Goal: Information Seeking & Learning: Learn about a topic

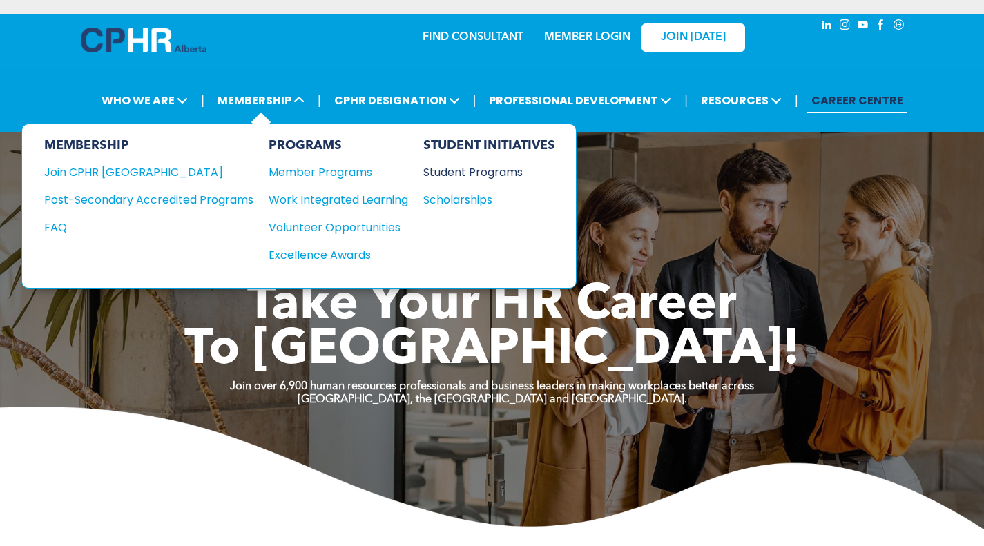
click at [443, 170] on div "Student Programs" at bounding box center [482, 172] width 119 height 17
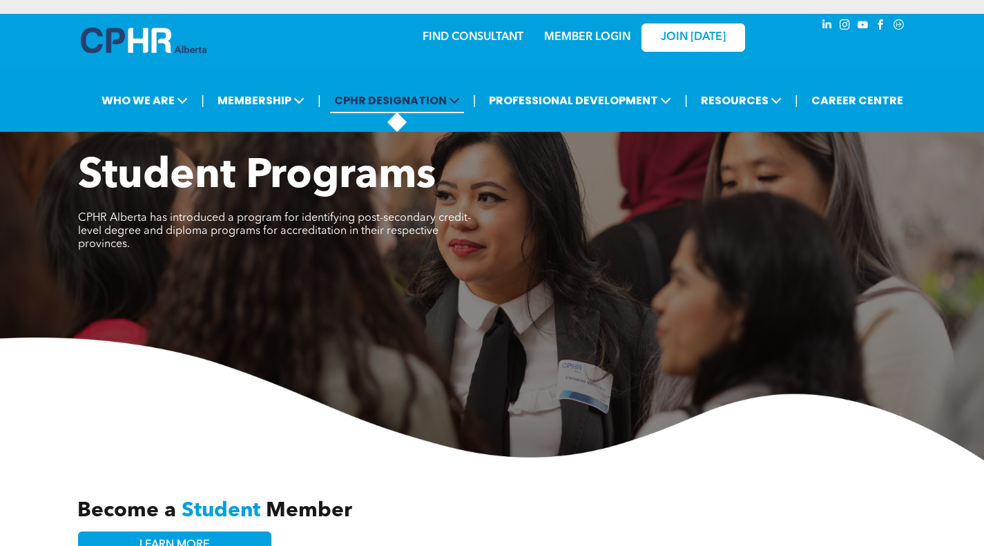
click at [459, 95] on icon at bounding box center [454, 100] width 11 height 11
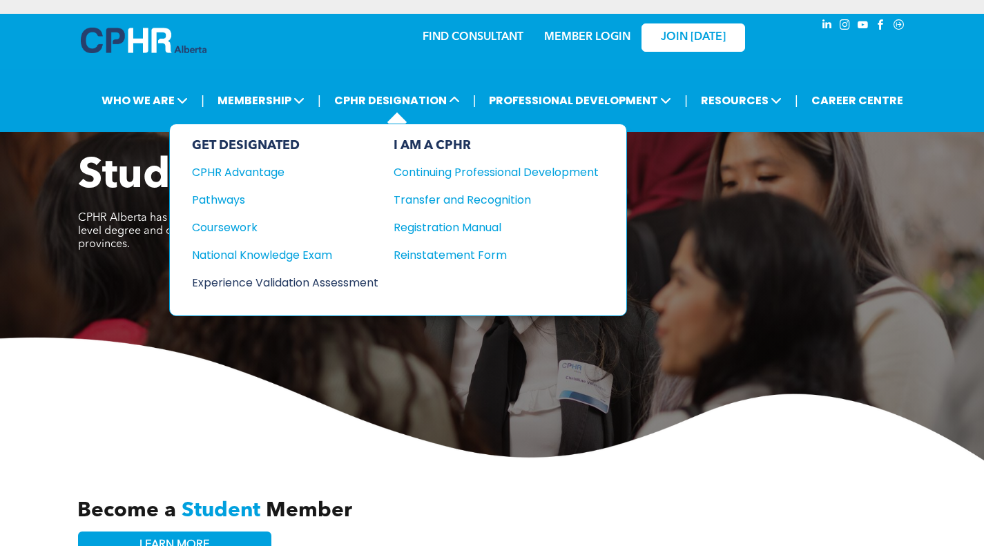
click at [232, 278] on div "Experience Validation Assessment" at bounding box center [276, 282] width 168 height 17
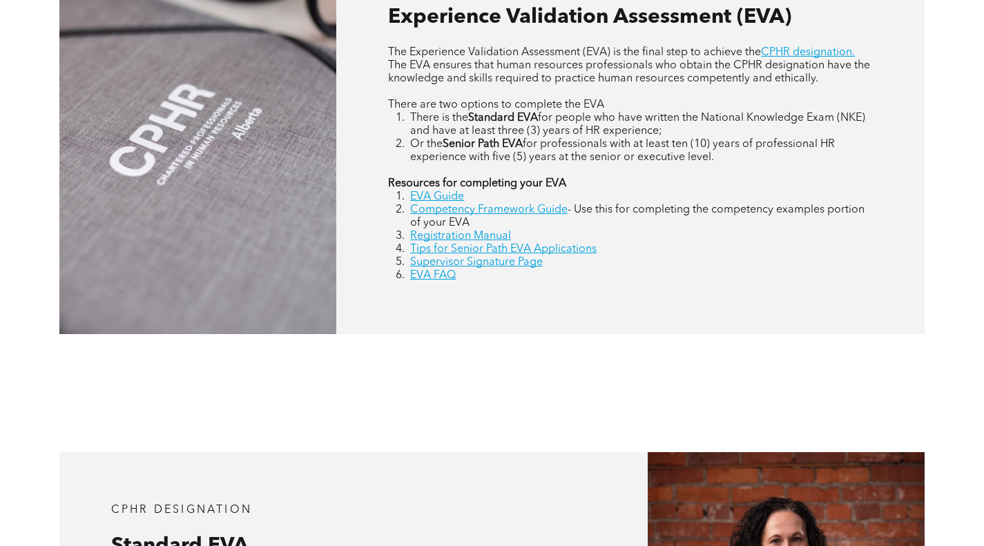
scroll to position [665, 0]
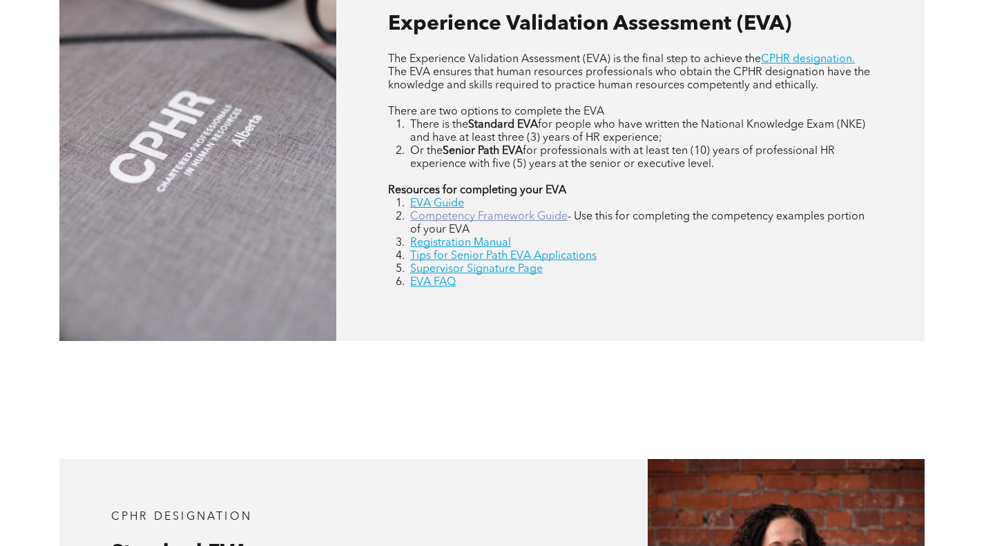
click at [524, 222] on link "Competency Framework Guide" at bounding box center [488, 216] width 157 height 11
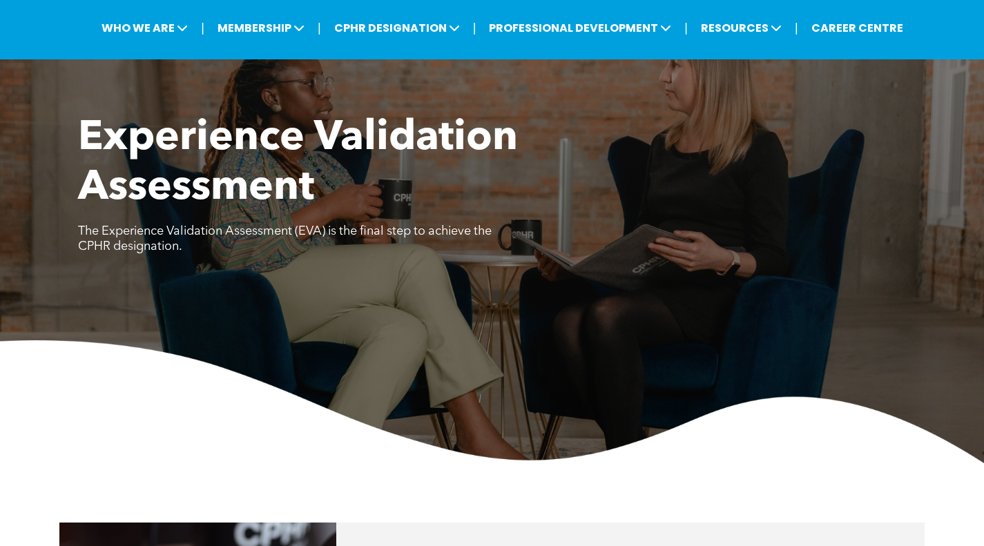
scroll to position [0, 0]
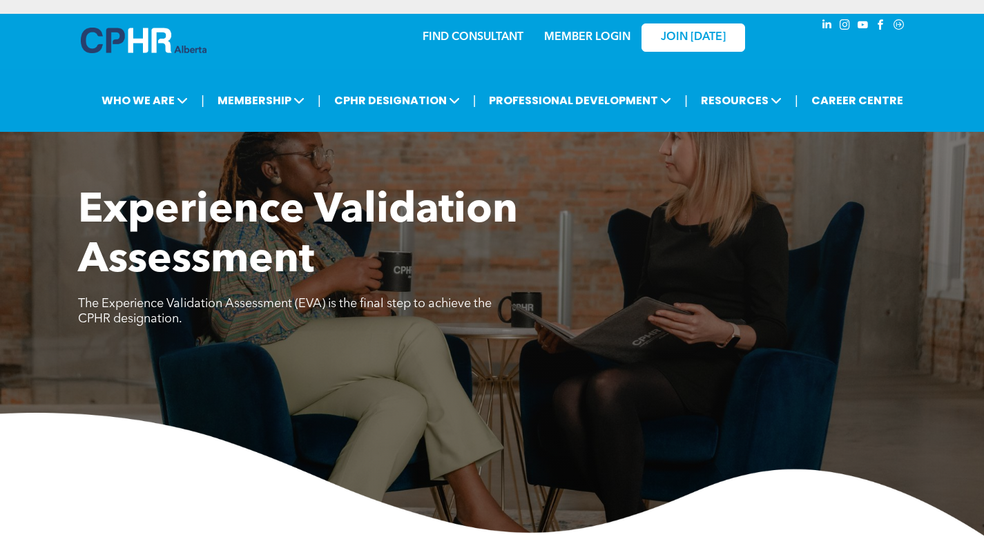
click at [146, 44] on img at bounding box center [144, 41] width 126 height 26
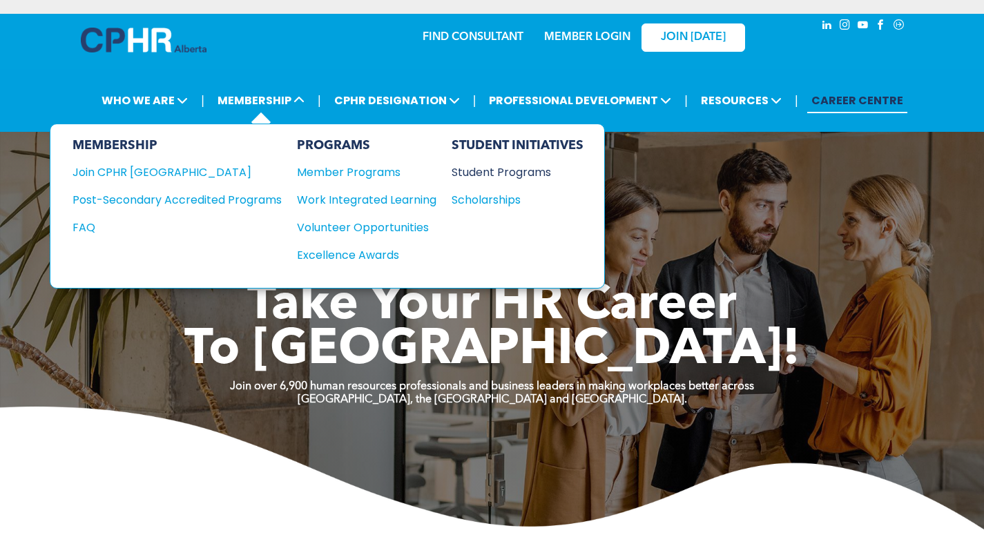
click at [501, 168] on div "Student Programs" at bounding box center [511, 172] width 119 height 17
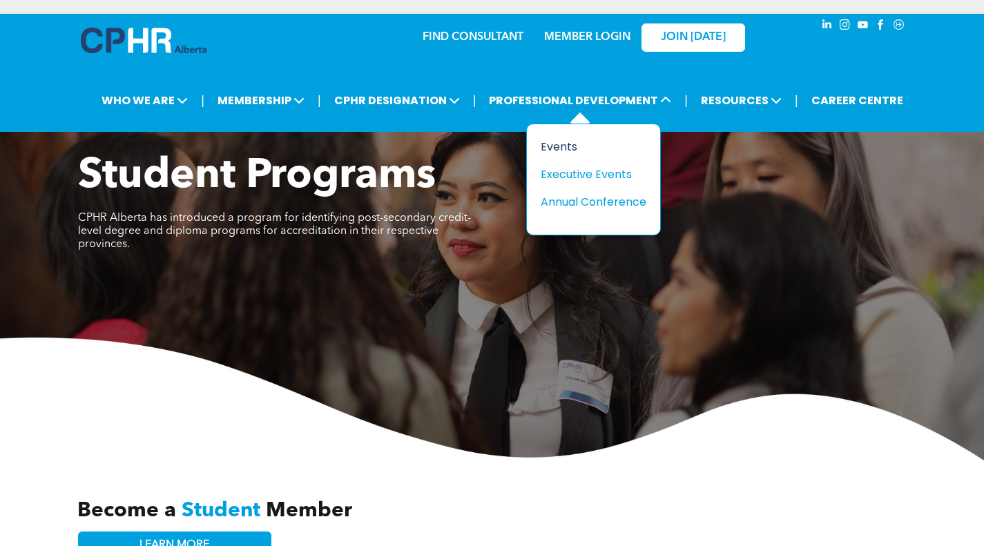
click at [559, 145] on div "Events" at bounding box center [588, 146] width 95 height 17
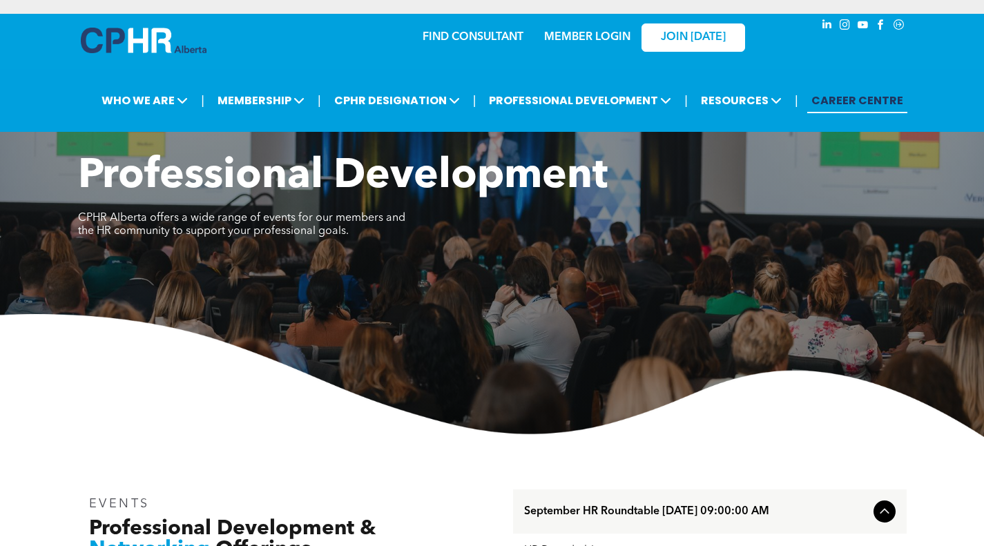
click at [853, 99] on link "CAREER CENTRE" at bounding box center [857, 101] width 100 height 26
click at [677, 48] on link "JOIN [DATE]" at bounding box center [694, 37] width 104 height 28
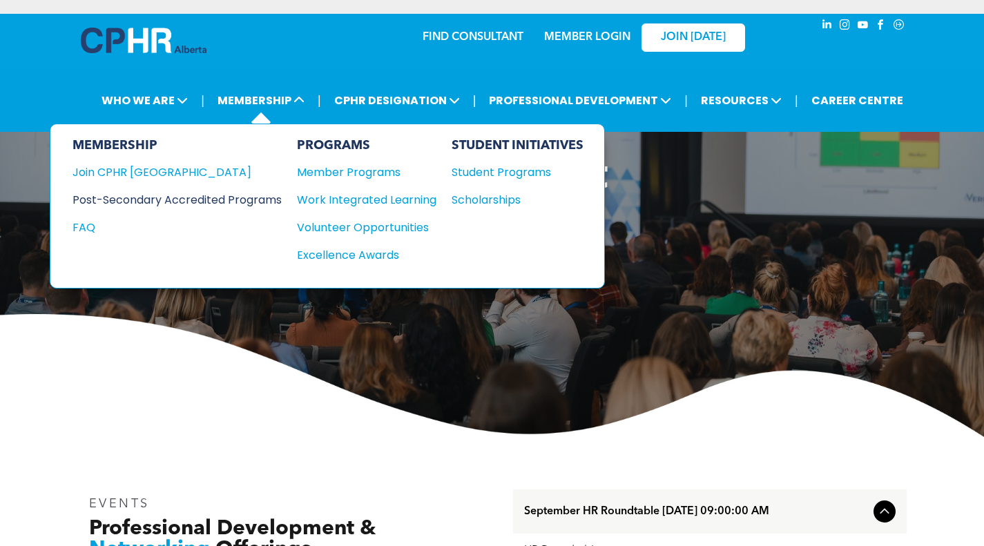
click at [261, 196] on div "Post-Secondary Accredited Programs" at bounding box center [167, 199] width 189 height 17
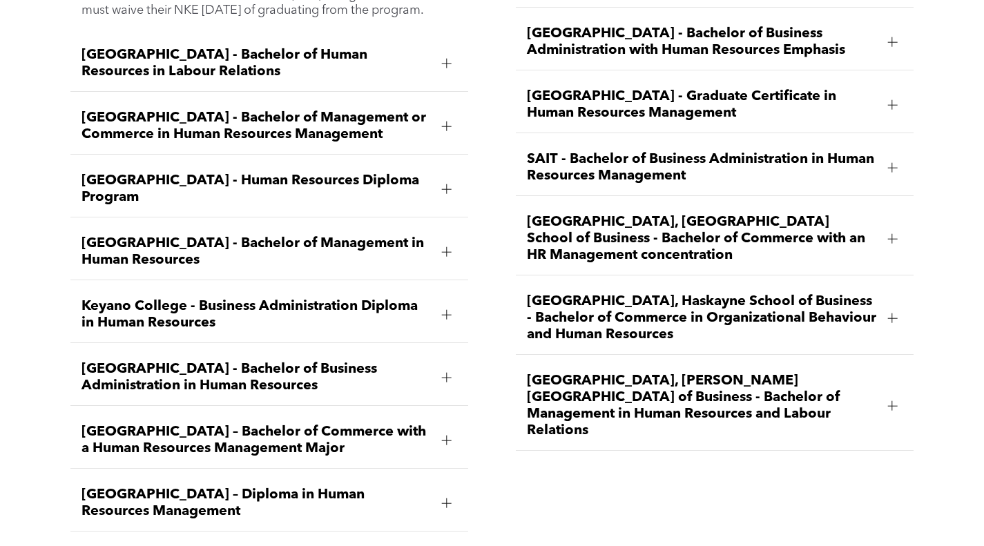
scroll to position [2102, 0]
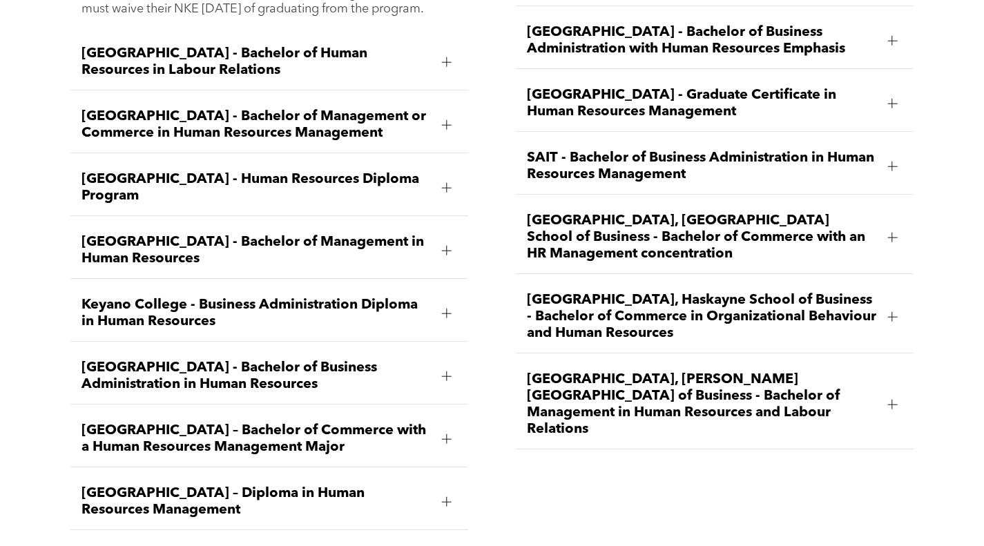
click at [671, 292] on span "University of Calgary, Haskayne School of Business - Bachelor of Commerce in Or…" at bounding box center [701, 317] width 349 height 50
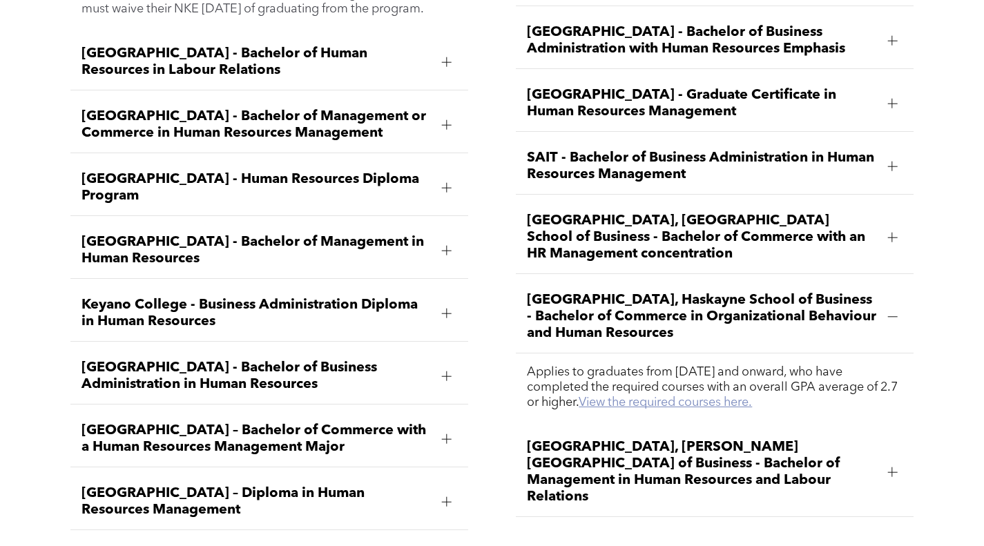
click at [750, 396] on link "View the required courses here." at bounding box center [665, 402] width 173 height 12
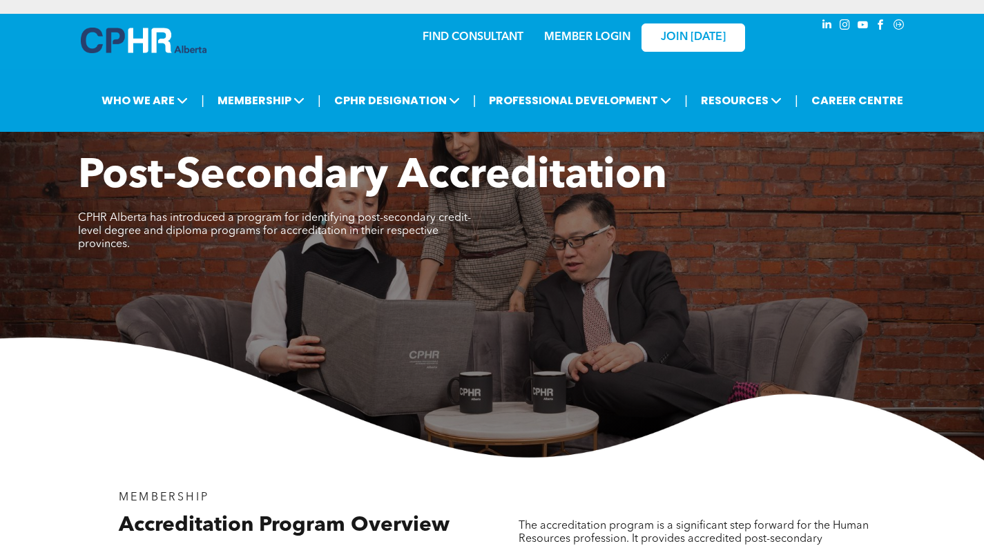
click at [155, 33] on img at bounding box center [144, 41] width 126 height 26
